Goal: Task Accomplishment & Management: Use online tool/utility

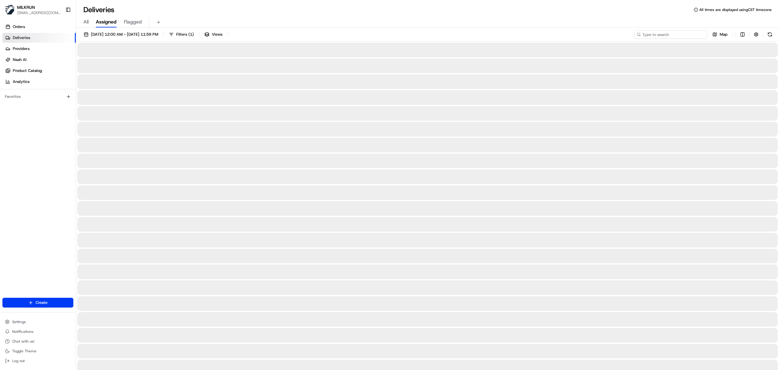
click at [677, 37] on input at bounding box center [670, 34] width 73 height 9
paste input "e92bf6dd-6300-48f8-b570-64d89b270d7b"
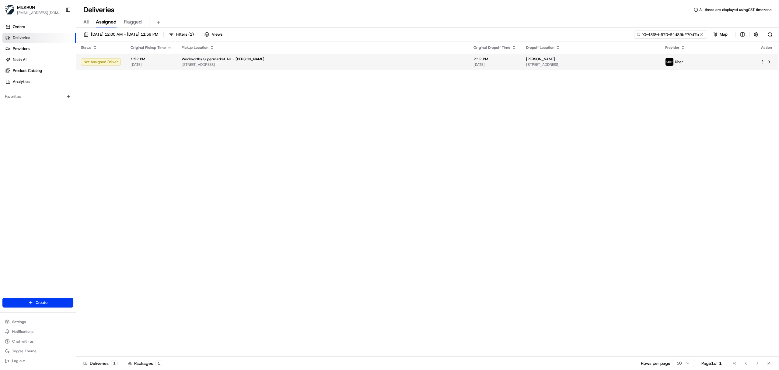
type input "e92bf6dd-6300-48f8-b570-64d89b270d7b"
click at [578, 65] on span "[STREET_ADDRESS]" at bounding box center [590, 64] width 129 height 5
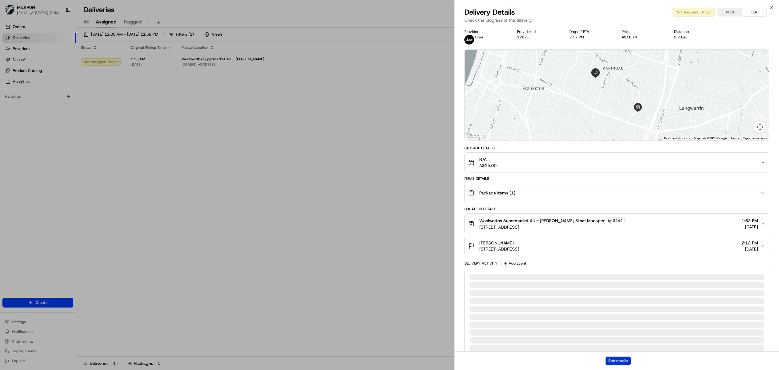
click at [620, 363] on button "See details" at bounding box center [618, 360] width 25 height 9
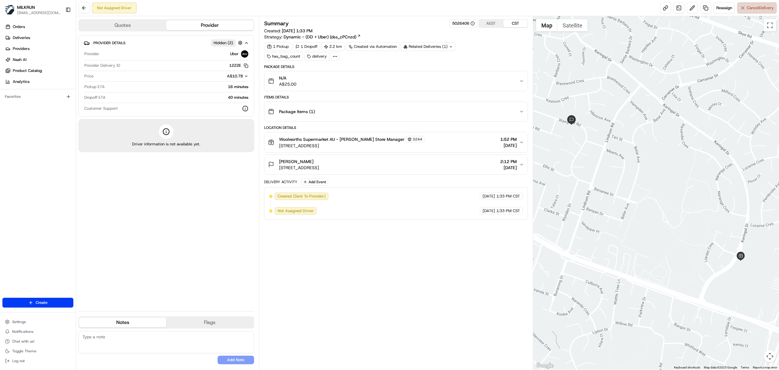
click at [767, 8] on span "Cancel Delivery" at bounding box center [760, 7] width 27 height 5
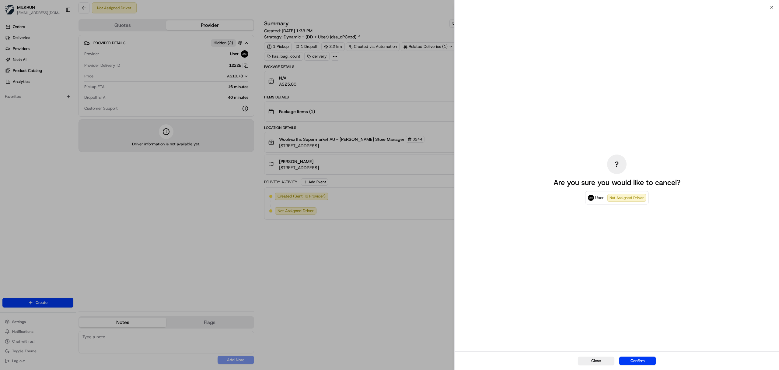
click at [641, 354] on div "Close Confirm" at bounding box center [617, 360] width 324 height 19
click at [636, 361] on button "Confirm" at bounding box center [637, 360] width 37 height 9
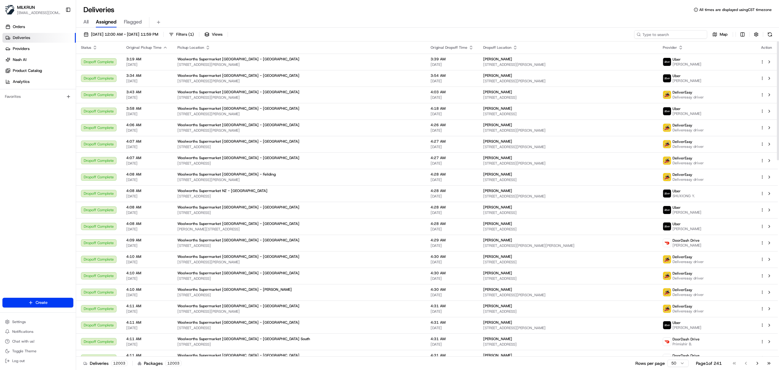
click at [675, 36] on input at bounding box center [670, 34] width 73 height 9
paste input "07873d41-b9d7-4a7c-8f78-693bb7d8a6d7"
type input "07873d41-b9d7-4a7c-8f78-693bb7d8a6d7"
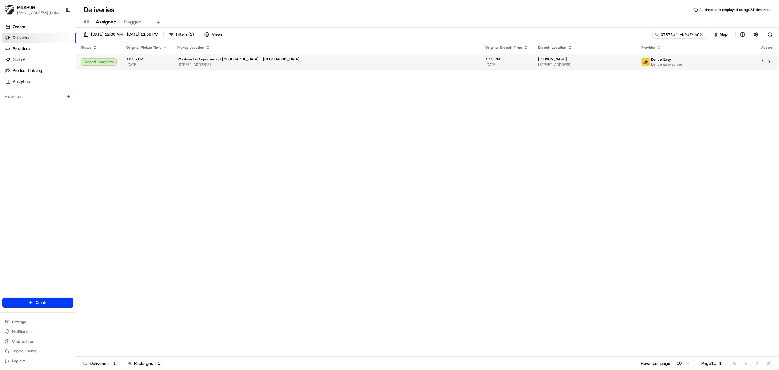
drag, startPoint x: 461, startPoint y: 60, endPoint x: 426, endPoint y: 60, distance: 35.3
click at [538, 60] on div "simone freundlich" at bounding box center [584, 59] width 93 height 5
copy span "simone freundlich"
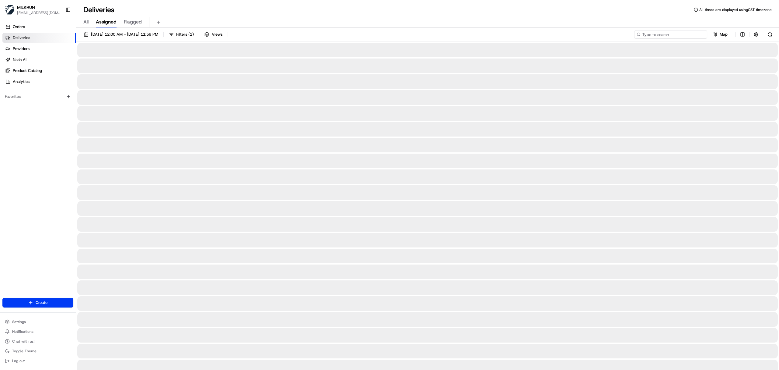
drag, startPoint x: 664, startPoint y: 35, endPoint x: 655, endPoint y: 35, distance: 8.5
click at [664, 35] on input at bounding box center [670, 34] width 73 height 9
paste input "4ee059ee-98e5-4803-86bc-79860d37cbcd"
type input "4ee059ee-98e5-4803-86bc-79860d37cbcd"
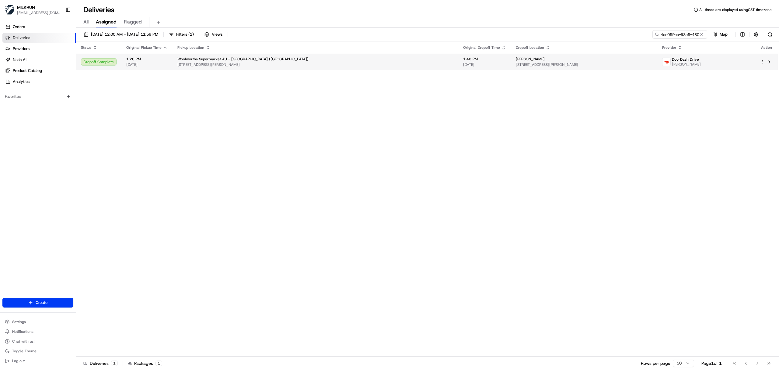
click at [584, 62] on span "[STREET_ADDRESS][PERSON_NAME]" at bounding box center [584, 64] width 137 height 5
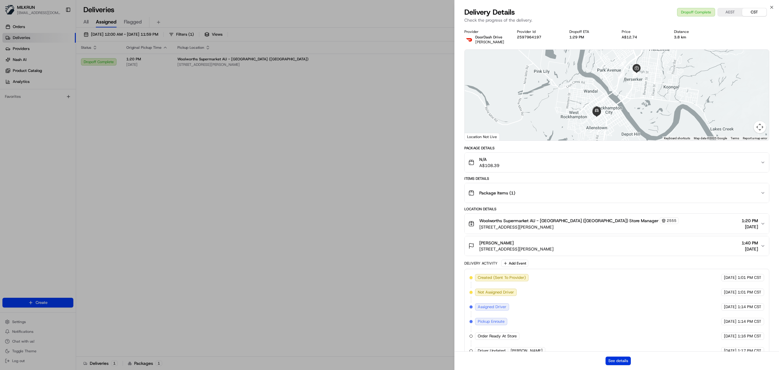
click at [619, 359] on button "See details" at bounding box center [618, 360] width 25 height 9
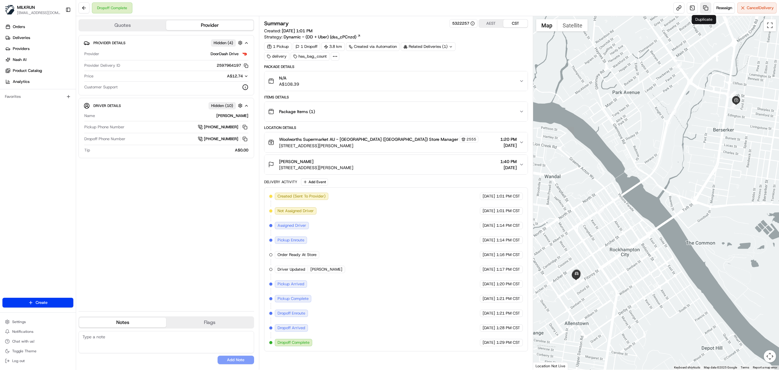
click at [702, 11] on link at bounding box center [705, 7] width 11 height 11
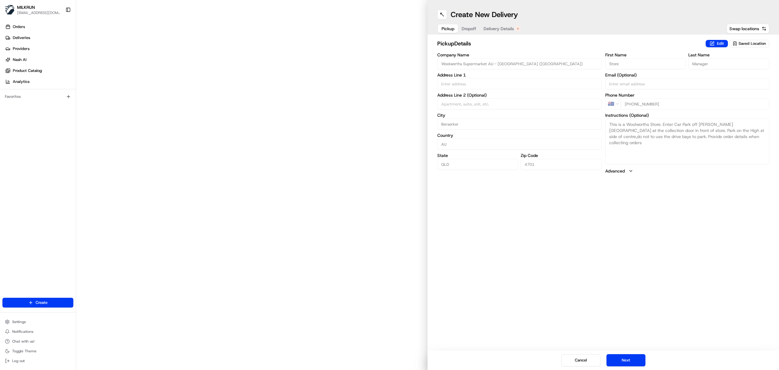
type input "222 Musgrave St"
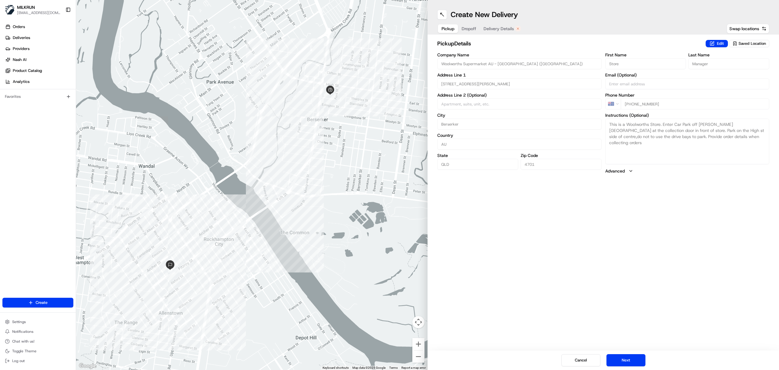
click at [493, 27] on span "Delivery Details" at bounding box center [499, 29] width 30 height 6
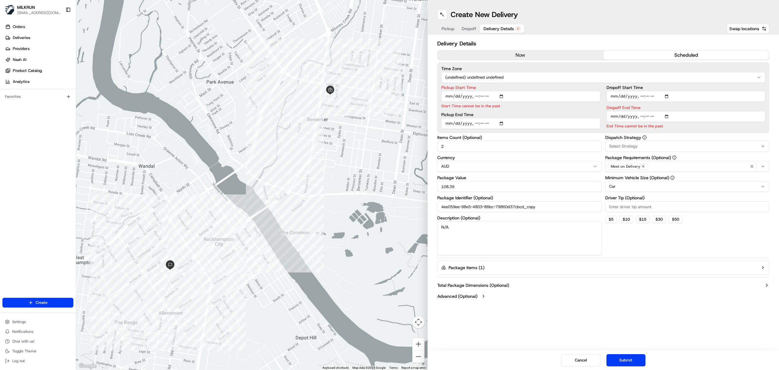
click at [500, 57] on button "now" at bounding box center [521, 55] width 166 height 9
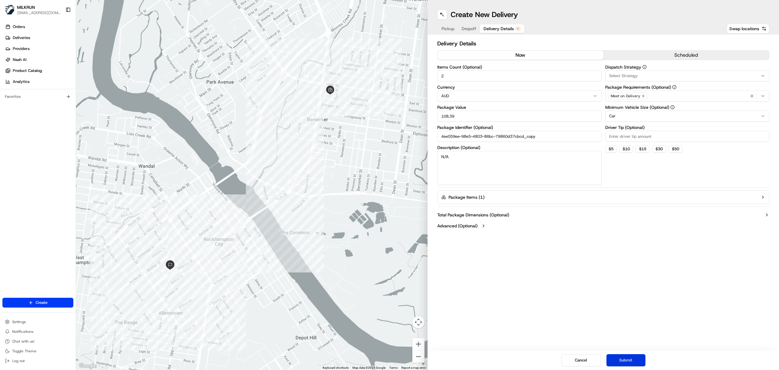
click at [622, 362] on button "Submit" at bounding box center [626, 360] width 39 height 12
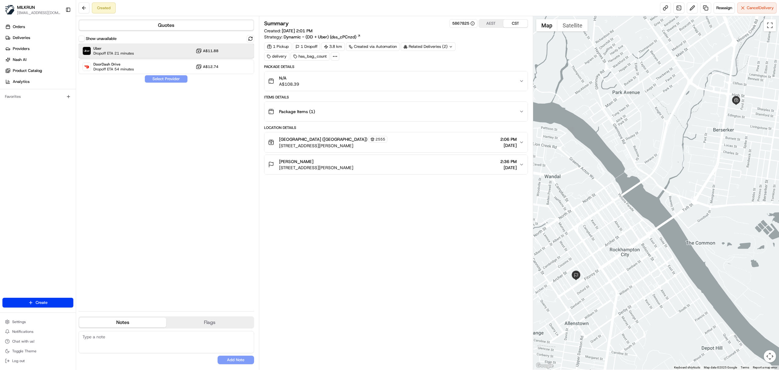
click at [135, 52] on div "Uber Dropoff ETA 21 minutes A$11.88" at bounding box center [167, 51] width 176 height 15
click at [166, 81] on button "Assign Provider" at bounding box center [166, 78] width 43 height 7
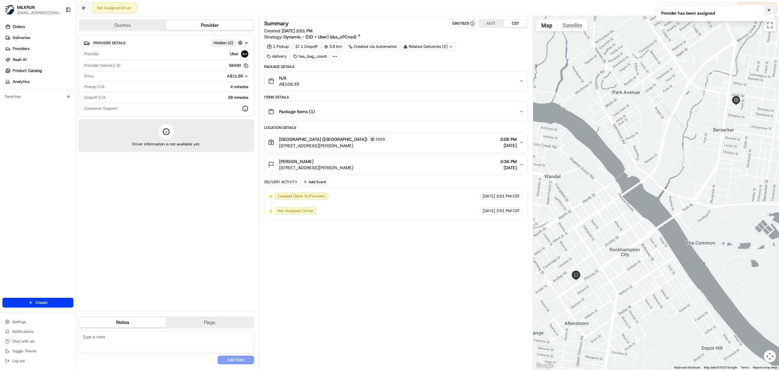
drag, startPoint x: 767, startPoint y: 11, endPoint x: 691, endPoint y: 5, distance: 76.9
click at [767, 10] on icon "Notifications (F8)" at bounding box center [769, 10] width 5 height 5
click at [660, 9] on link at bounding box center [665, 7] width 11 height 11
